Goal: Information Seeking & Learning: Learn about a topic

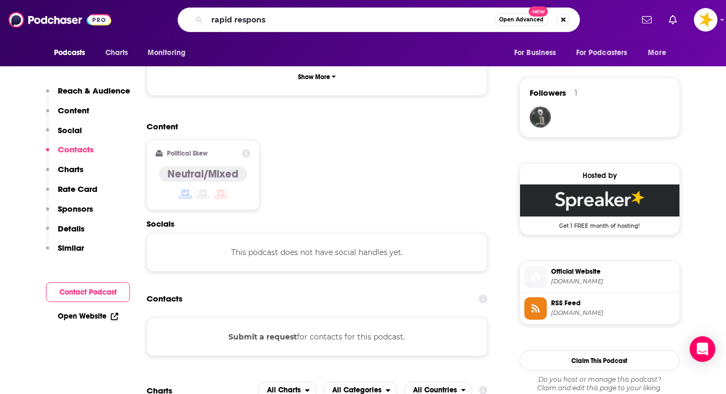
type input "rapid response"
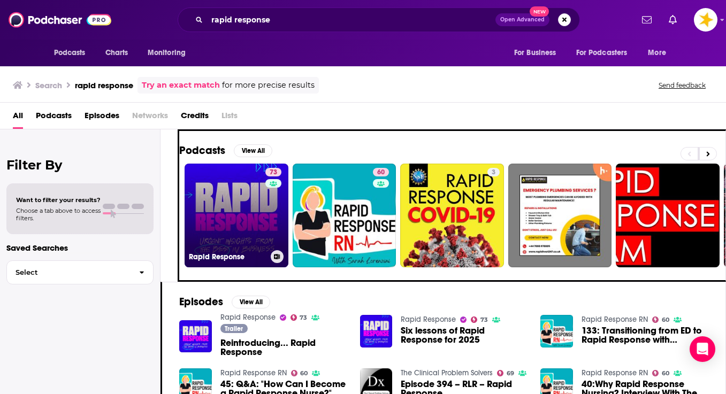
click at [226, 214] on link "73 Rapid Response" at bounding box center [237, 216] width 104 height 104
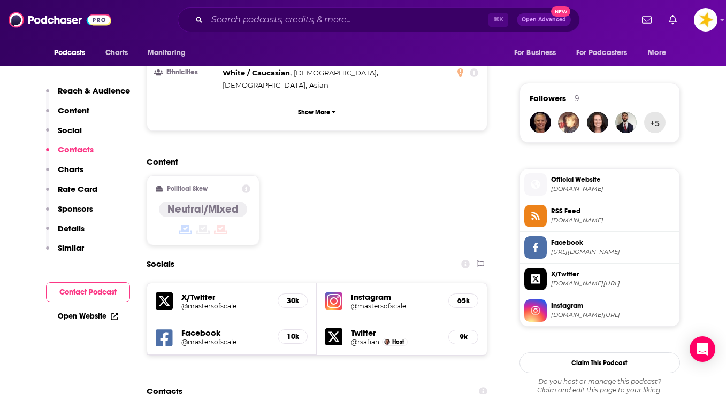
scroll to position [876, 0]
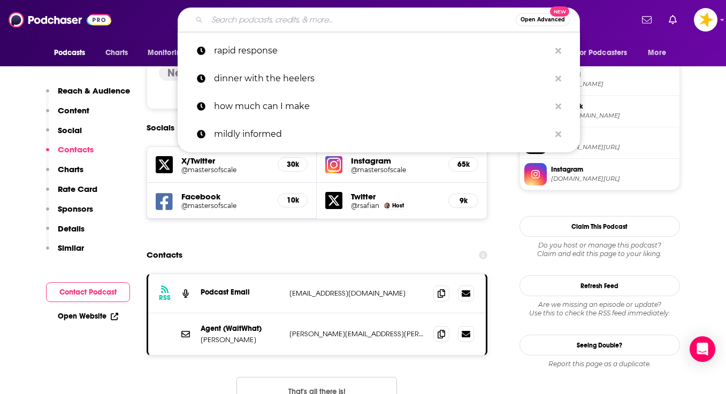
click at [267, 16] on input "Search podcasts, credits, & more..." at bounding box center [361, 19] width 309 height 17
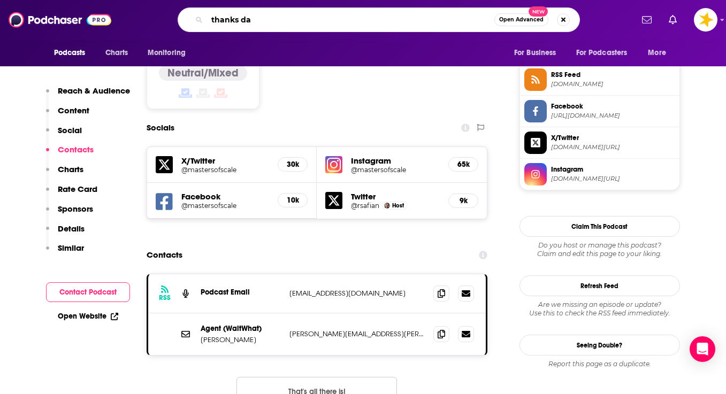
type input "thanks dad"
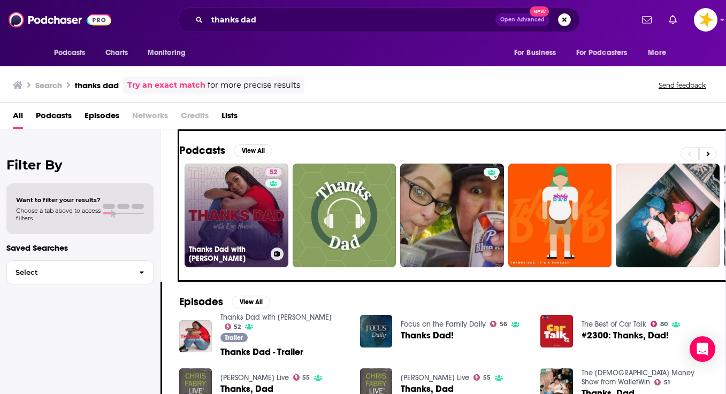
click at [202, 218] on link "52 Thanks Dad with Ego Nwodim" at bounding box center [237, 216] width 104 height 104
